Goal: Find specific page/section: Find specific page/section

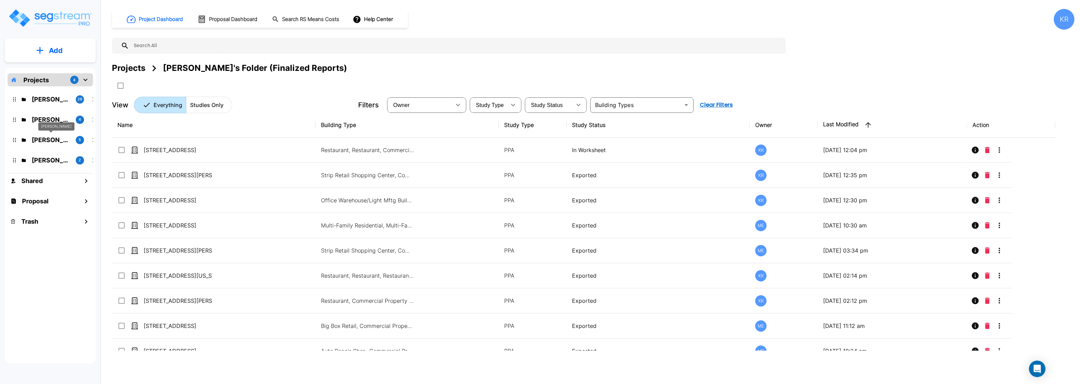
click at [47, 141] on p "[PERSON_NAME]" at bounding box center [51, 139] width 39 height 9
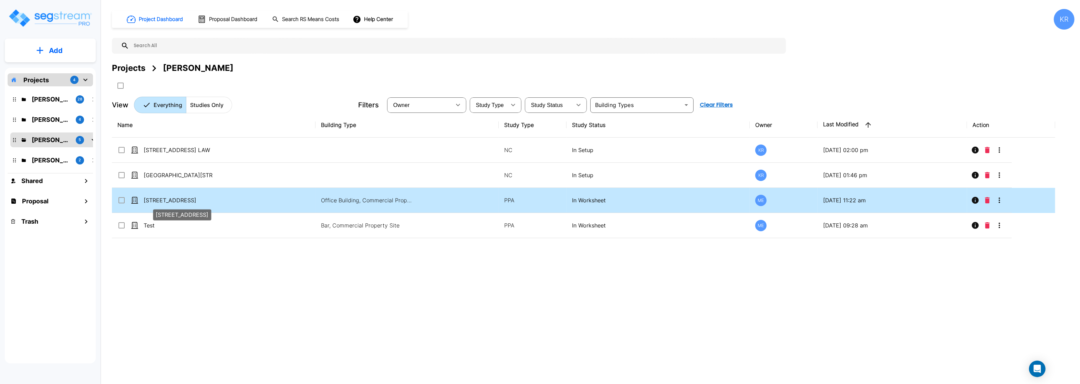
click at [167, 201] on p "[STREET_ADDRESS]" at bounding box center [178, 200] width 69 height 8
checkbox input "true"
click at [167, 201] on p "[STREET_ADDRESS]" at bounding box center [178, 200] width 69 height 8
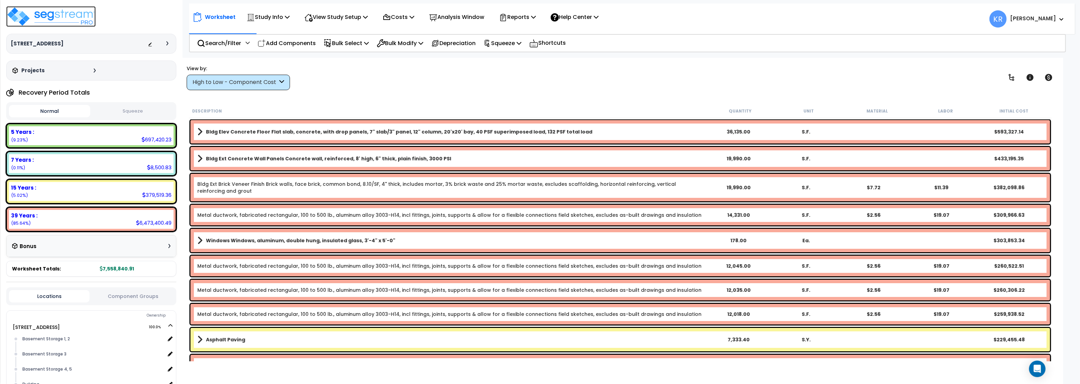
click at [70, 18] on img at bounding box center [51, 16] width 90 height 21
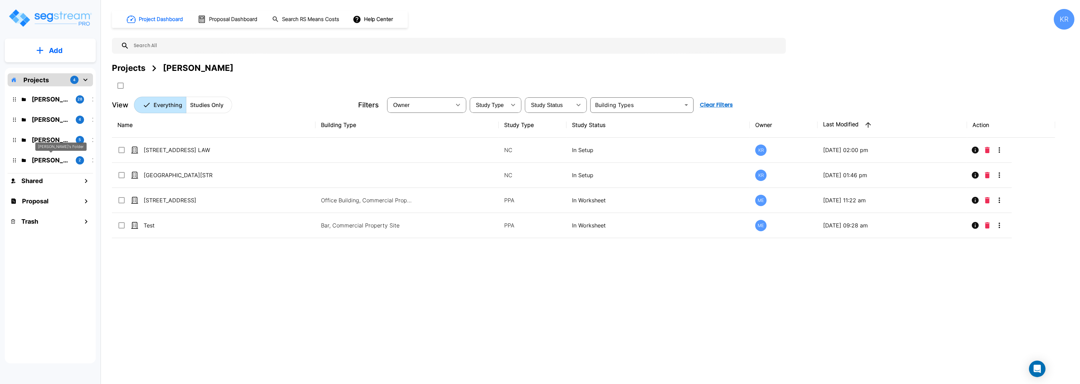
click at [50, 159] on p "[PERSON_NAME]'s Folder" at bounding box center [51, 160] width 39 height 9
